Goal: Task Accomplishment & Management: Manage account settings

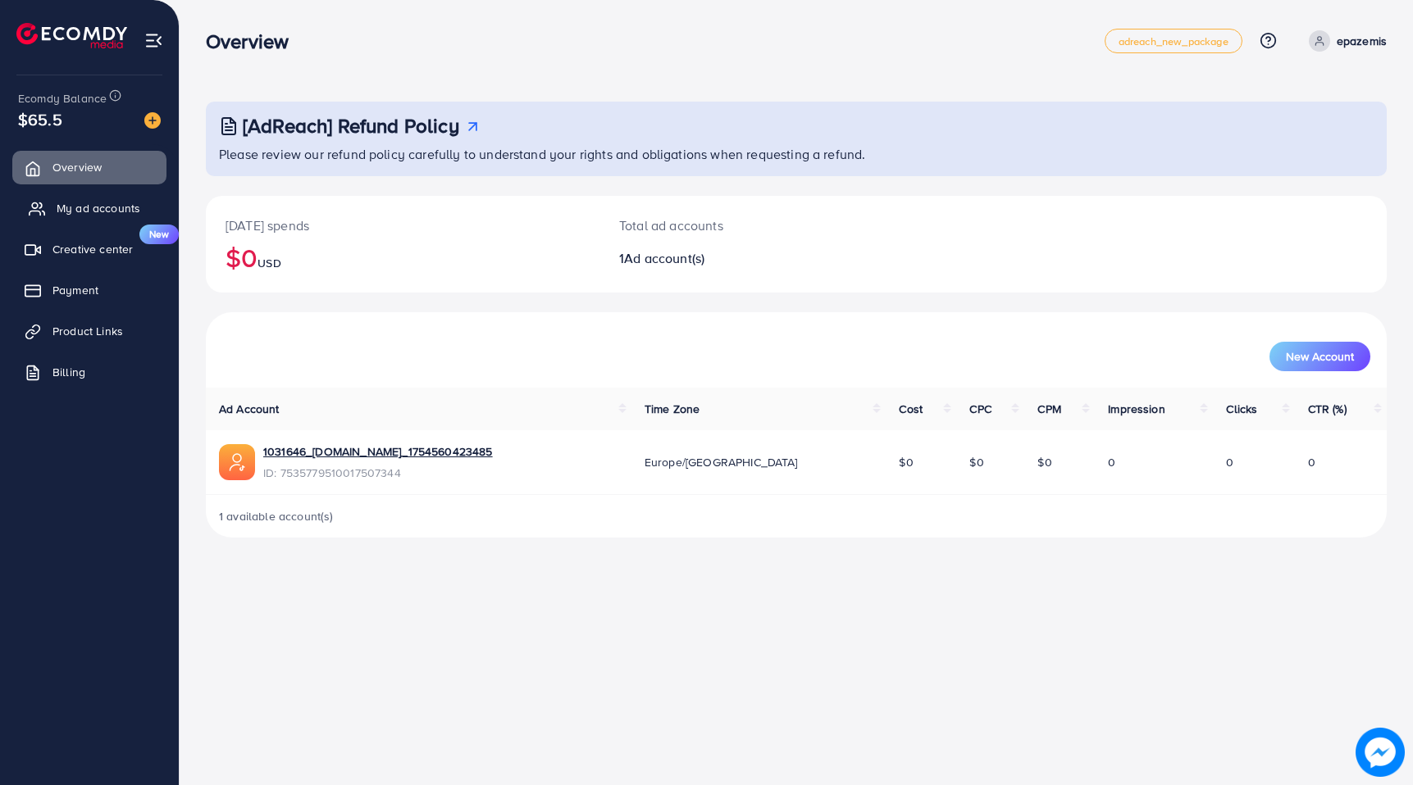
click at [99, 207] on span "My ad accounts" at bounding box center [99, 208] width 84 height 16
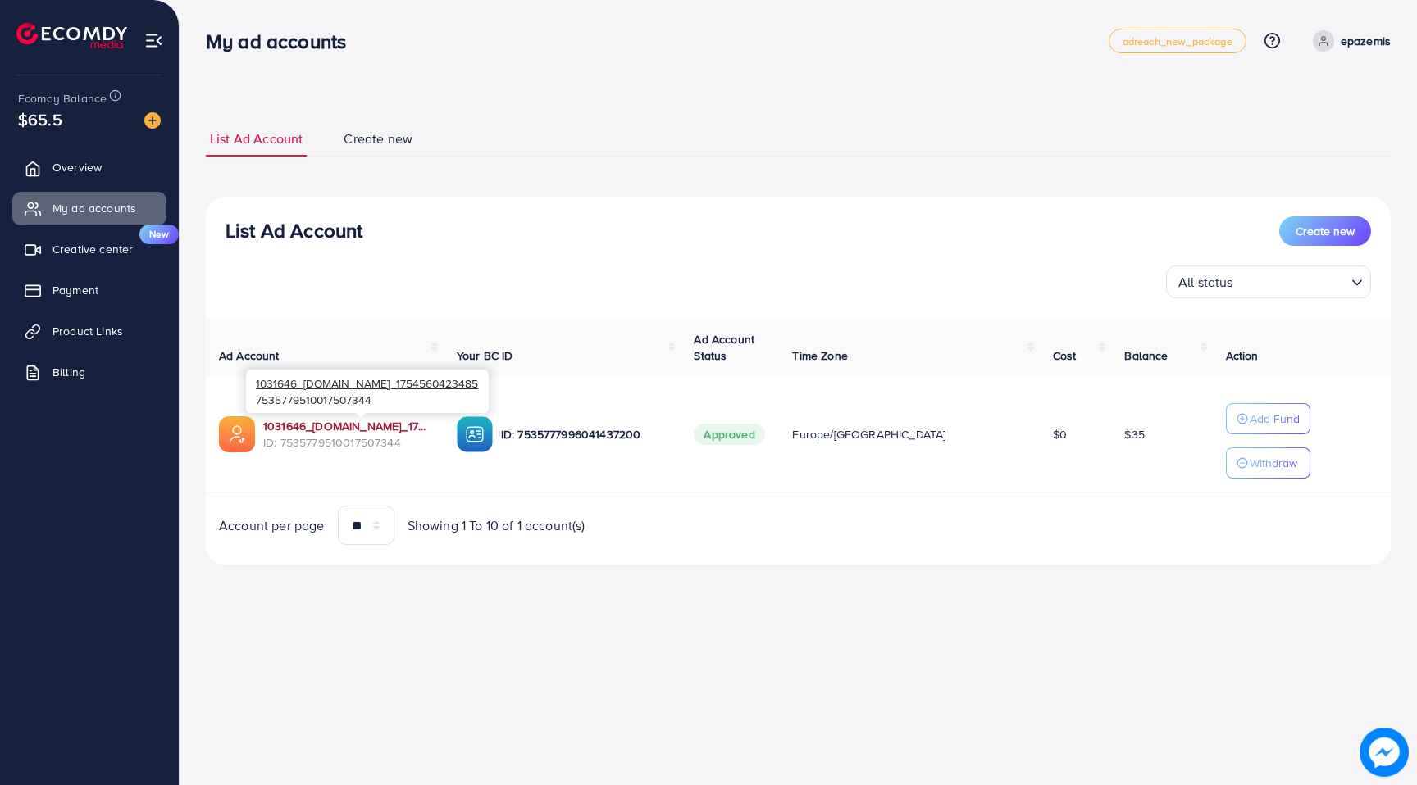
click at [288, 423] on link "1031646_[DOMAIN_NAME]_1754560423485" at bounding box center [346, 426] width 167 height 16
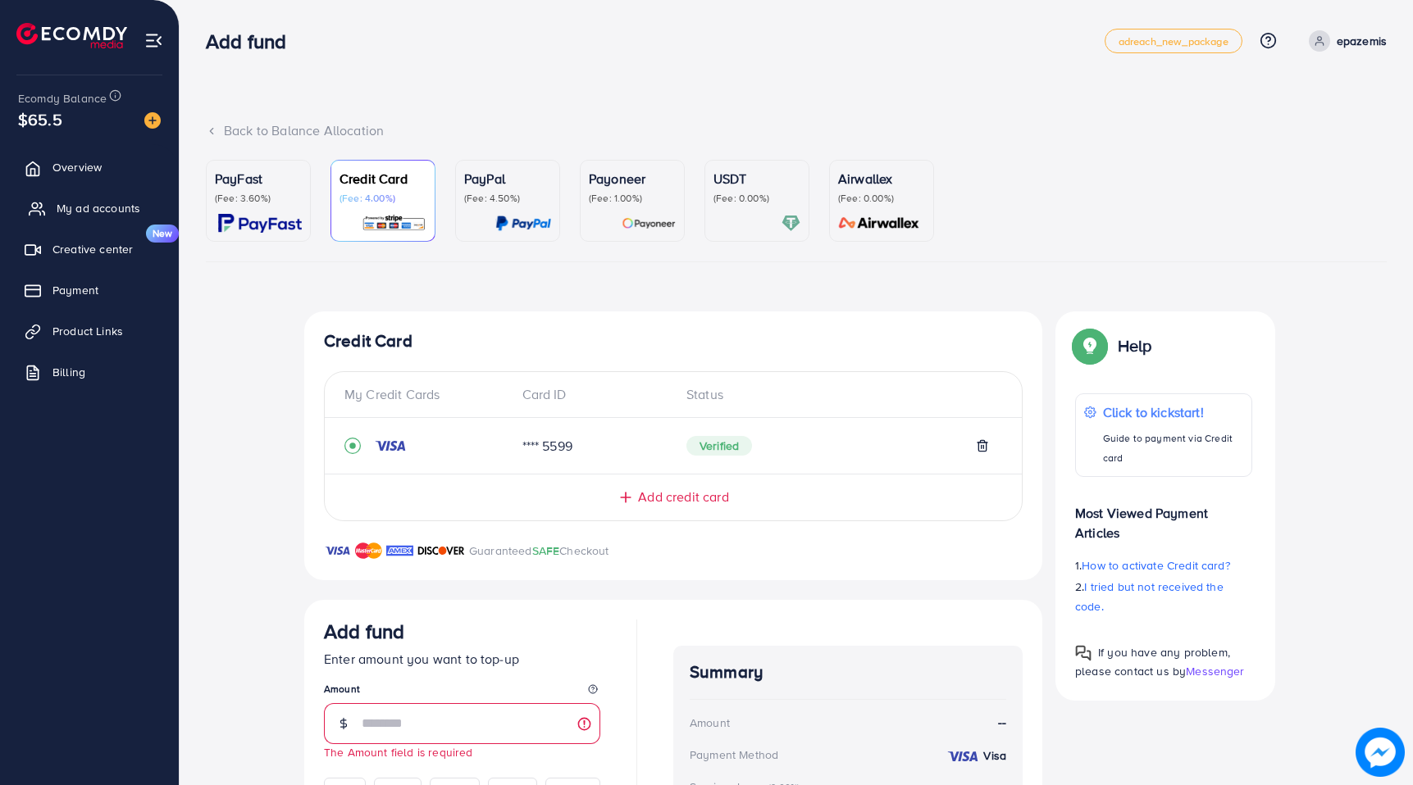
click at [40, 212] on icon at bounding box center [37, 209] width 16 height 16
